Goal: Task Accomplishment & Management: Manage account settings

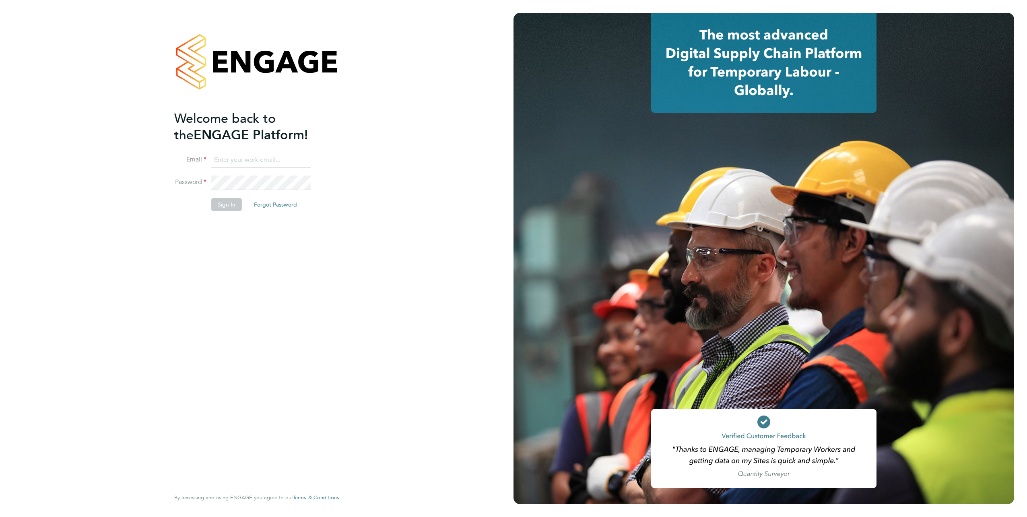
click at [260, 157] on input at bounding box center [260, 160] width 99 height 14
type input "Simon.Brooks@justice.gov.uk"
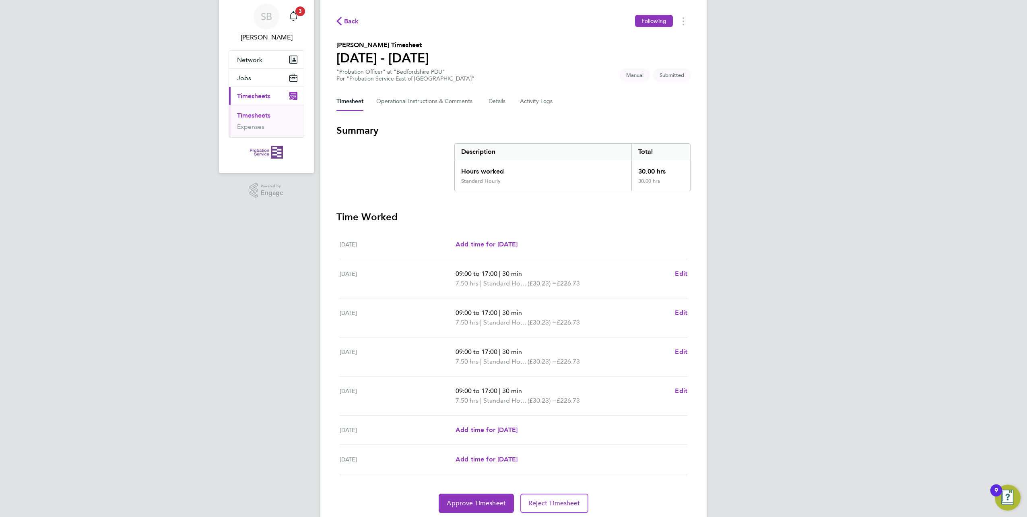
scroll to position [55, 0]
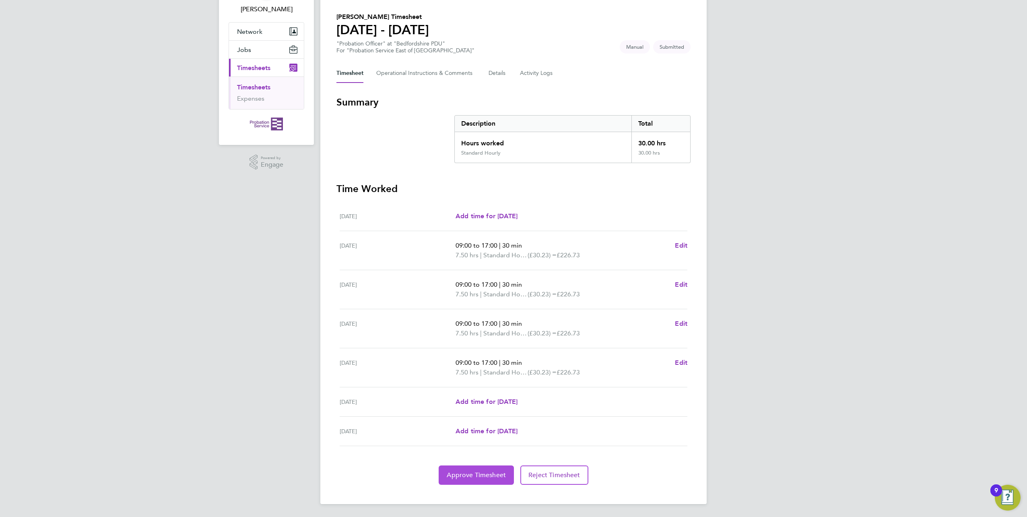
click at [478, 472] on span "Approve Timesheet" at bounding box center [476, 475] width 59 height 8
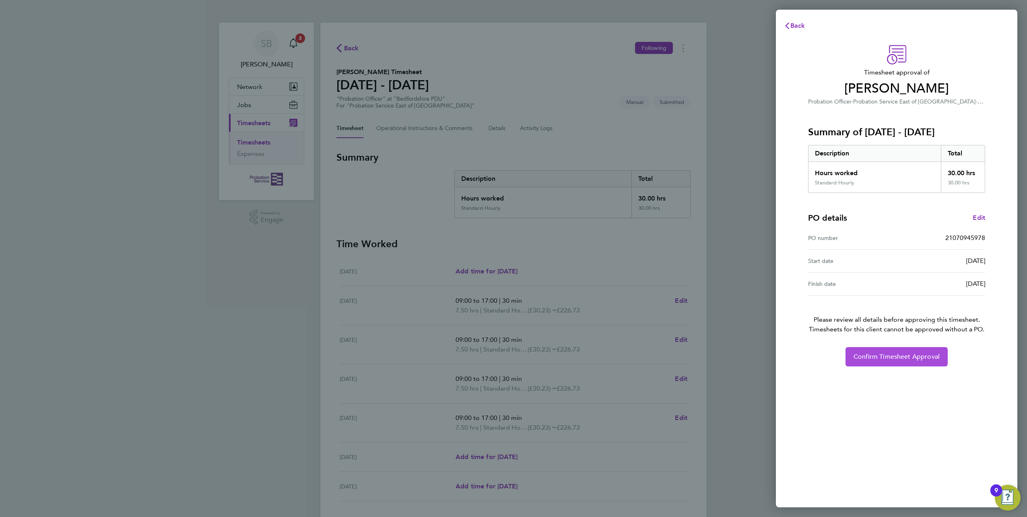
click at [898, 355] on span "Confirm Timesheet Approval" at bounding box center [896, 356] width 86 height 8
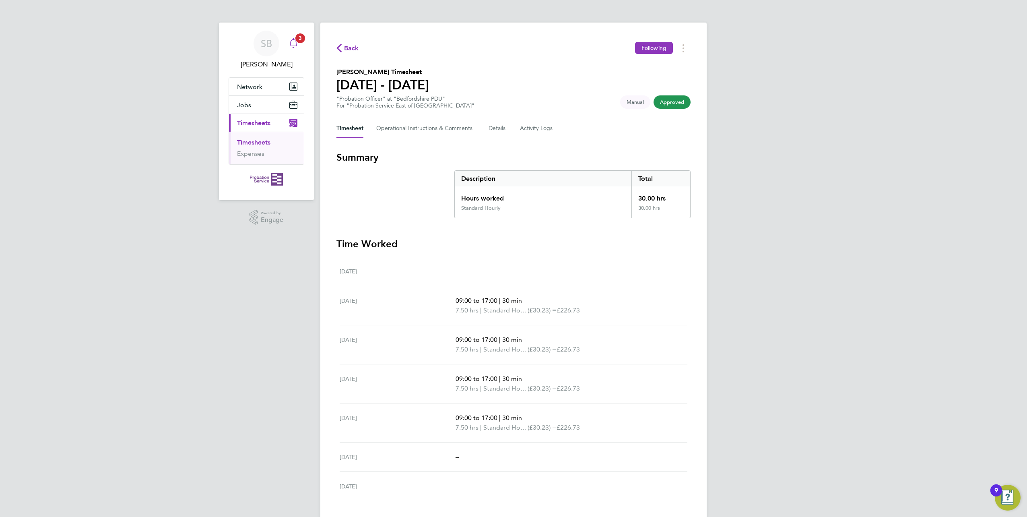
drag, startPoint x: 898, startPoint y: 355, endPoint x: 295, endPoint y: 43, distance: 678.8
click at [296, 43] on icon "Main navigation" at bounding box center [294, 43] width 10 height 10
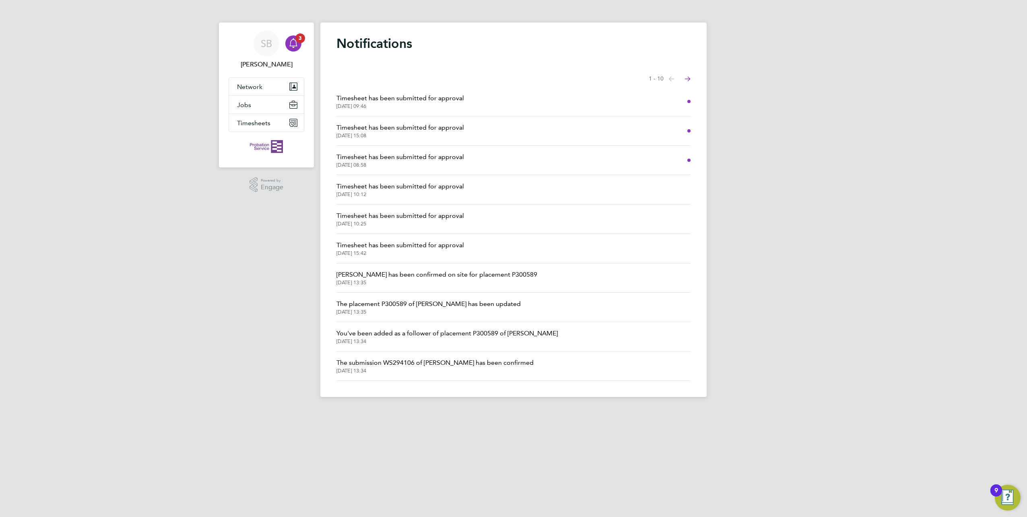
click at [367, 165] on span "[DATE] 08:58" at bounding box center [400, 165] width 128 height 6
